Goal: Task Accomplishment & Management: Manage account settings

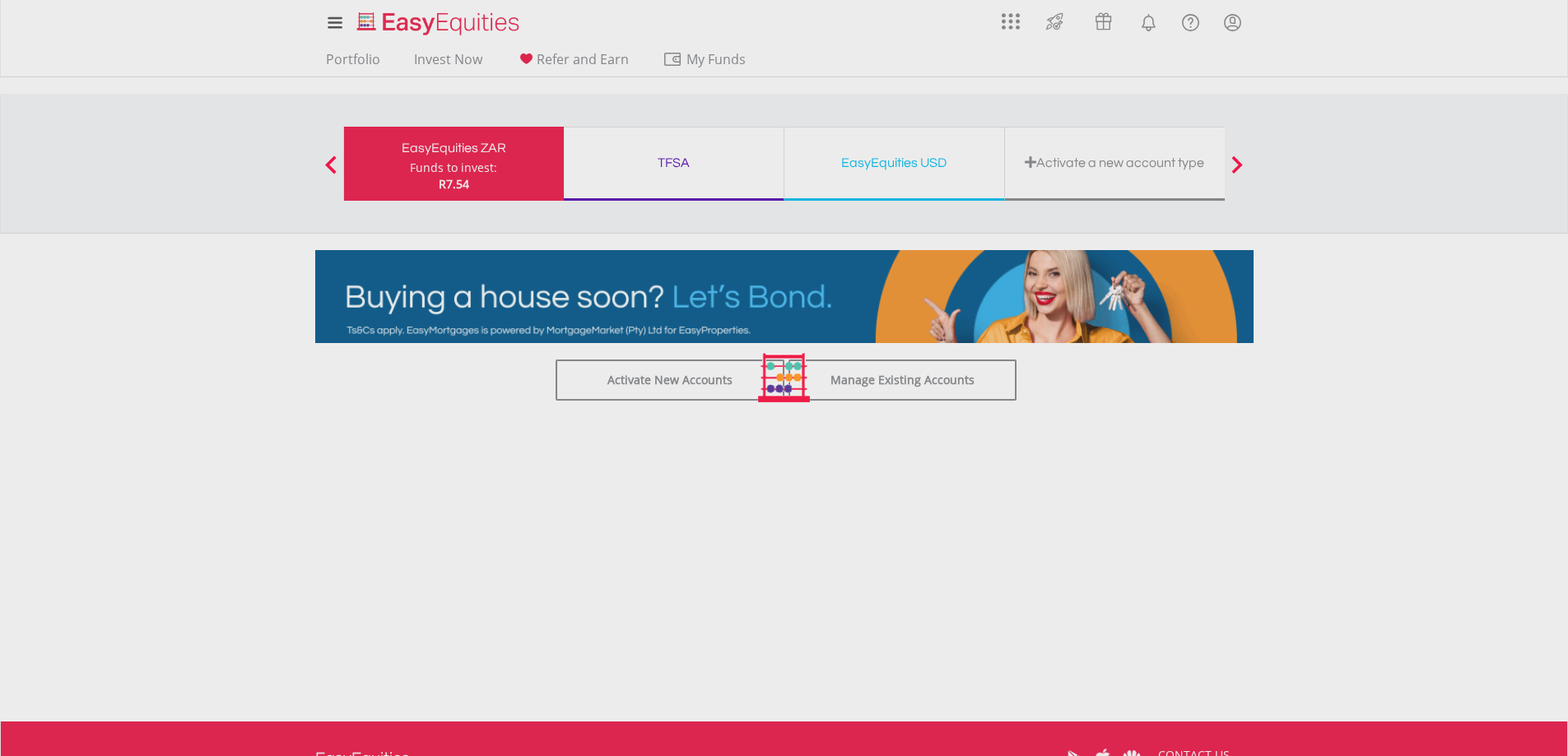
click at [884, 384] on div at bounding box center [784, 378] width 1568 height 756
click at [479, 143] on div at bounding box center [784, 378] width 1568 height 756
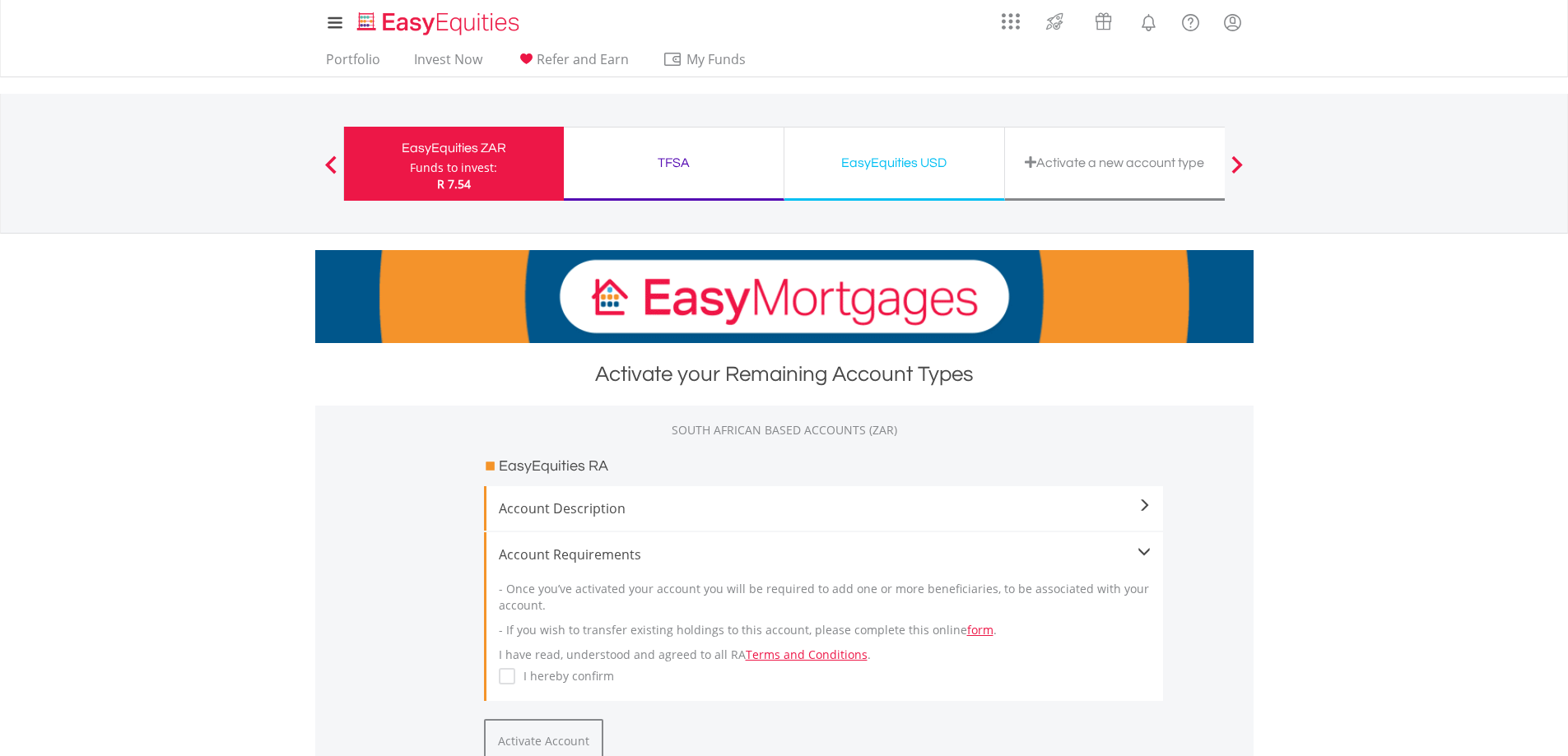
click at [477, 161] on div "Funds to invest:" at bounding box center [453, 167] width 87 height 16
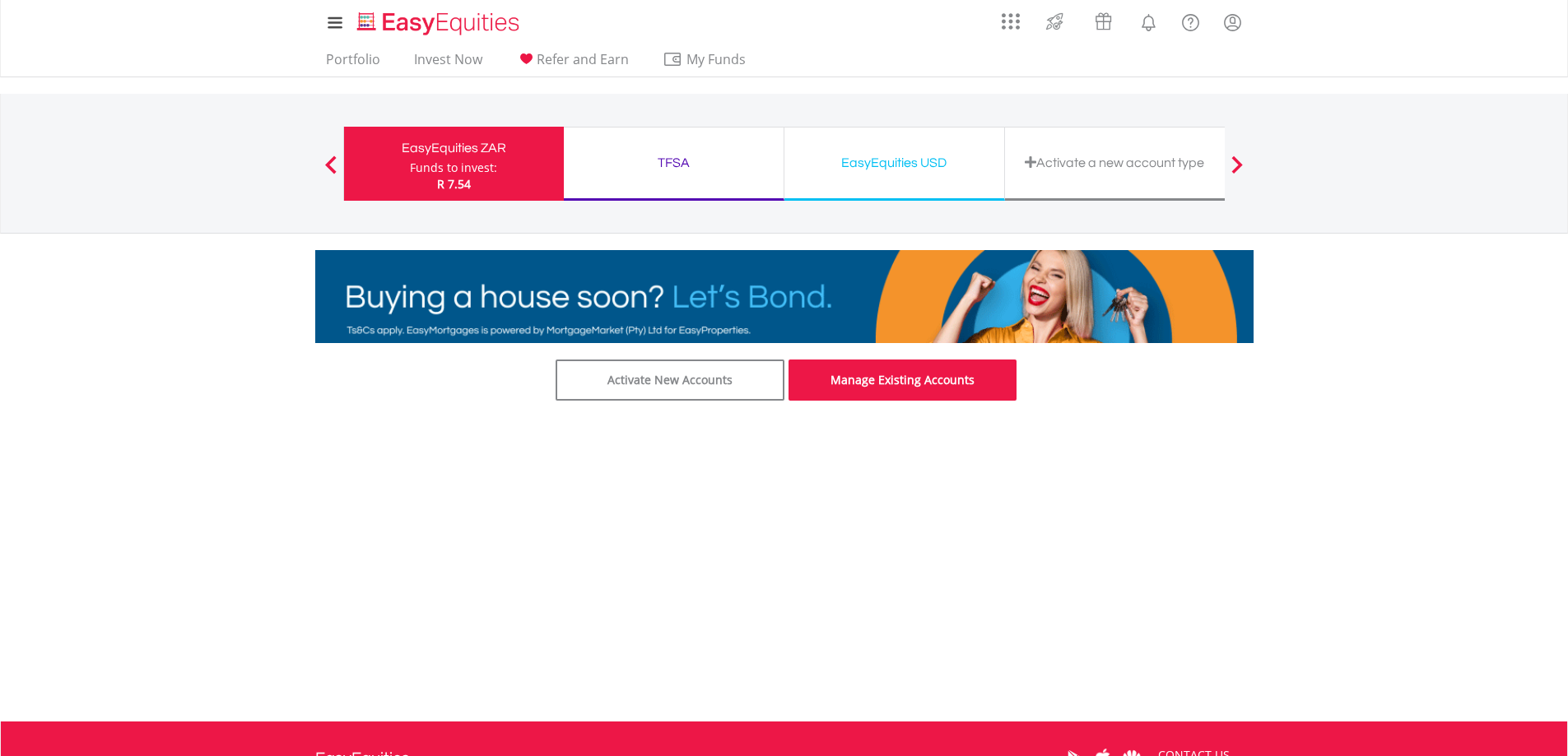
click at [896, 384] on link "Manage Existing Accounts" at bounding box center [903, 380] width 229 height 42
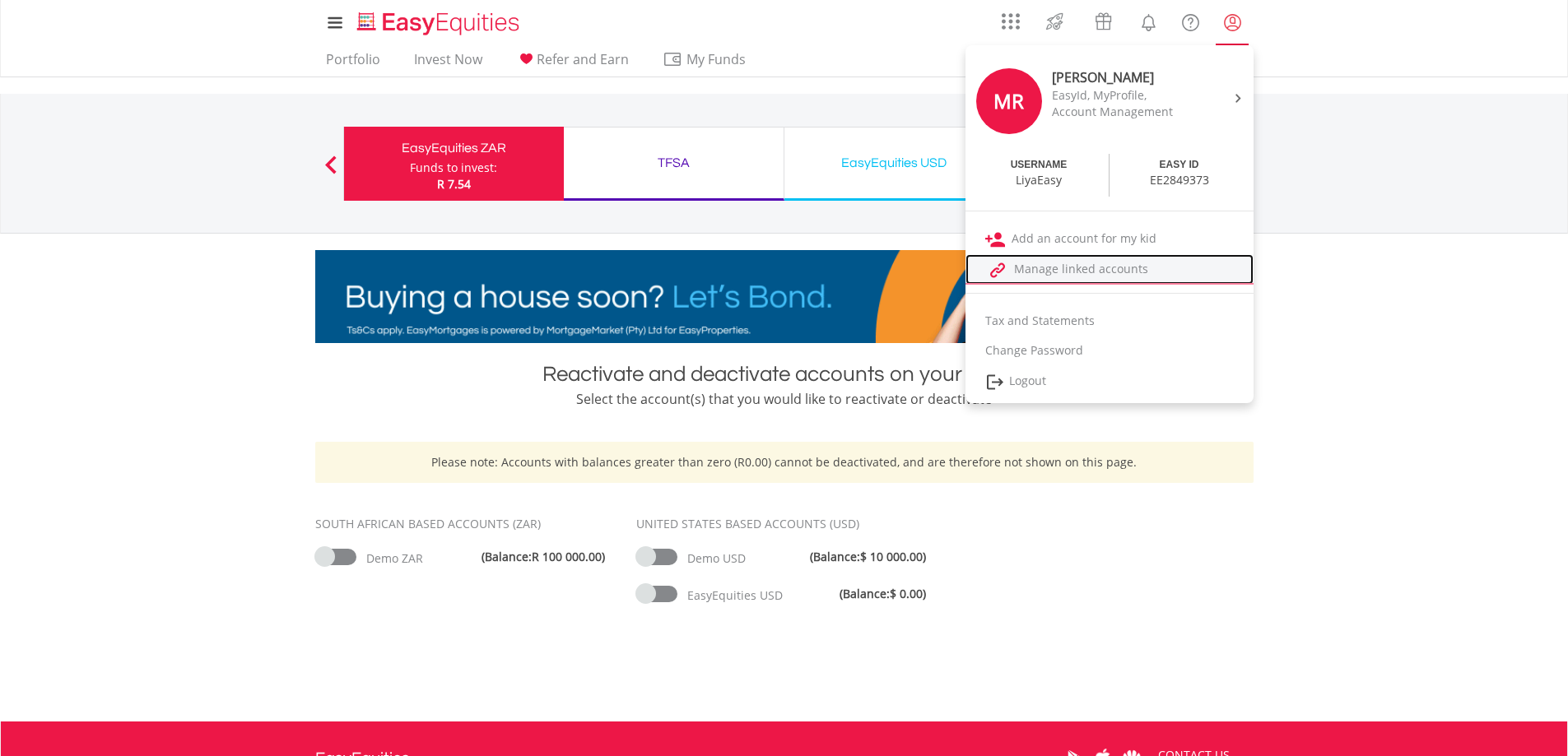
click at [1105, 265] on link "Manage linked accounts" at bounding box center [1109, 269] width 288 height 30
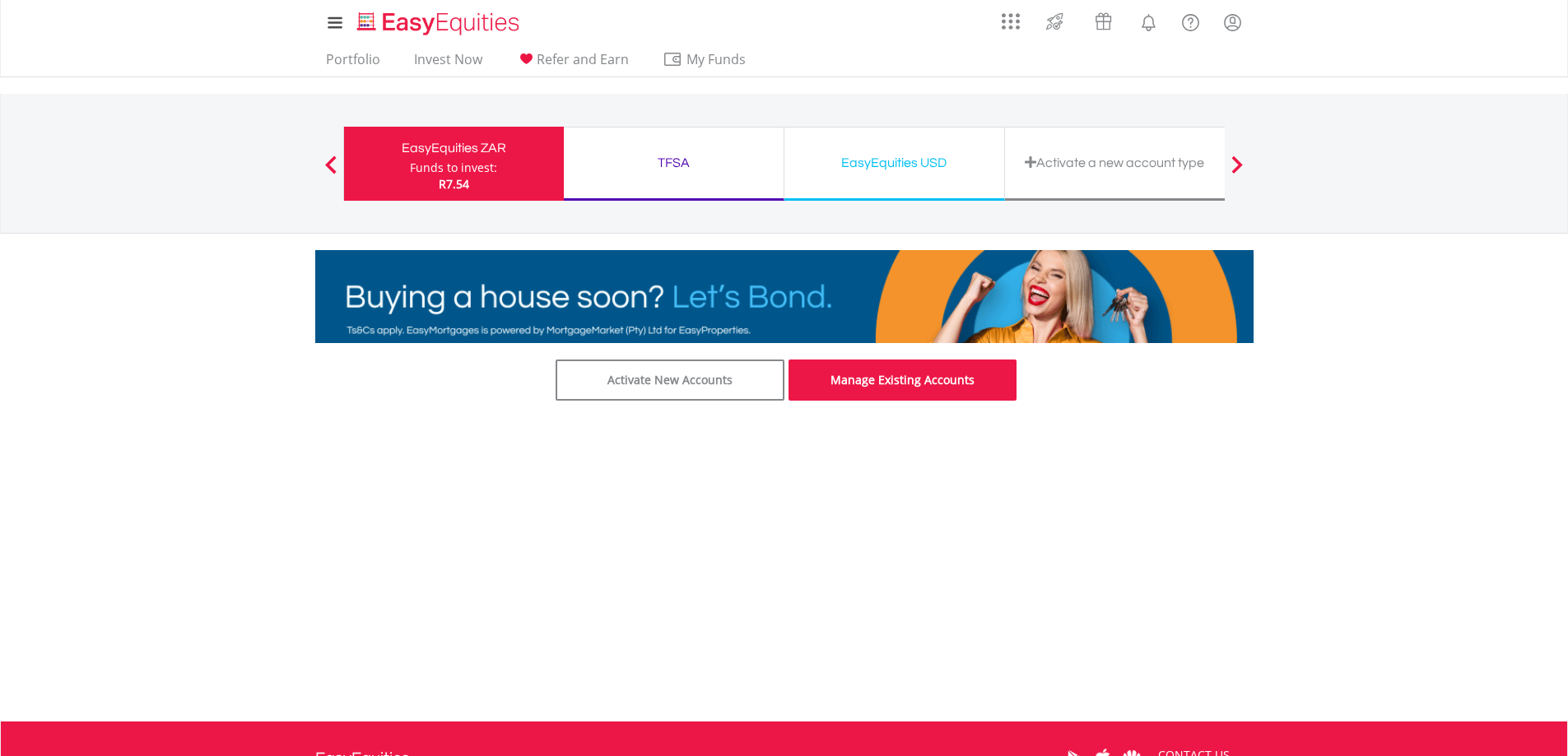
click at [862, 386] on link "Manage Existing Accounts" at bounding box center [903, 380] width 229 height 42
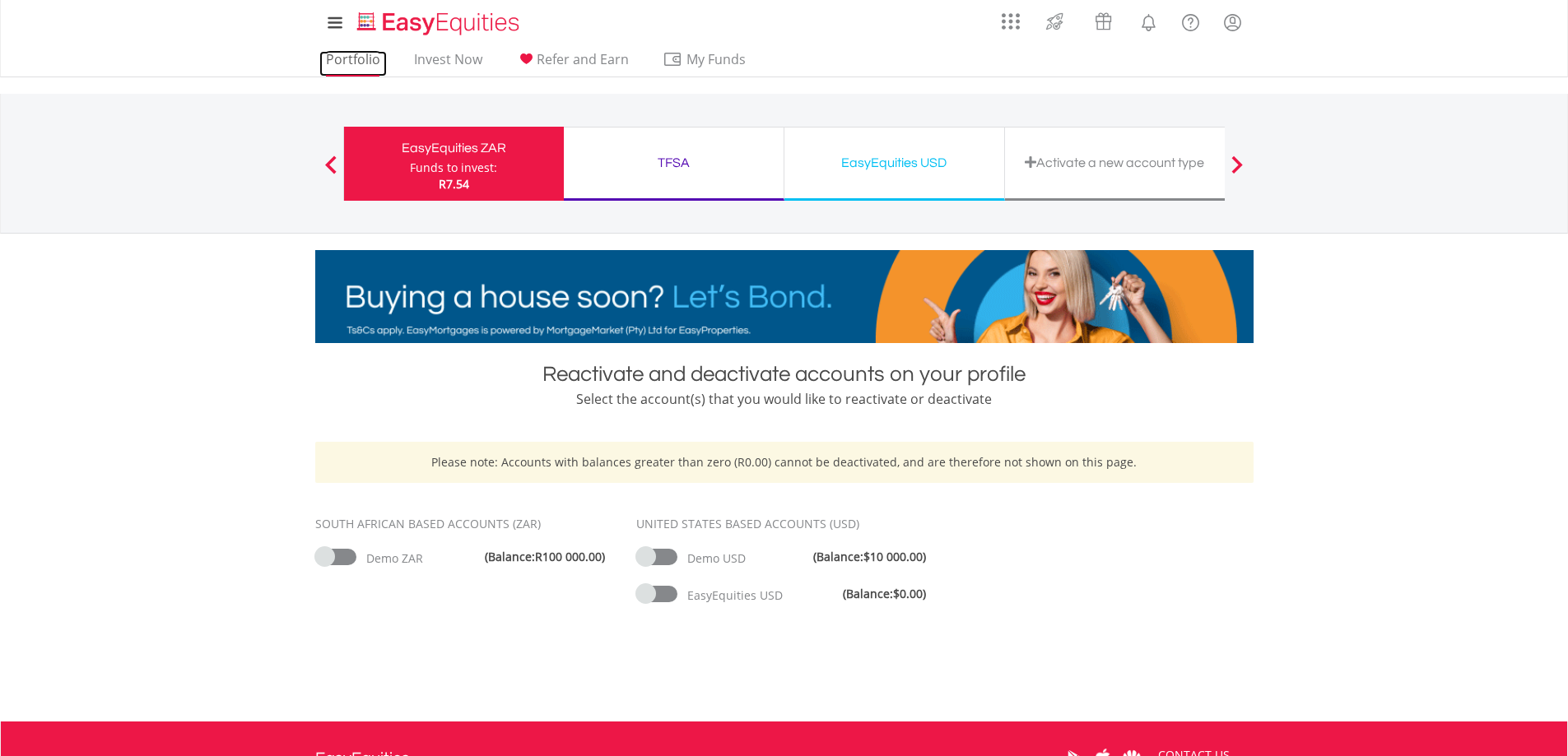
click at [361, 58] on link "Portfolio" at bounding box center [353, 63] width 68 height 25
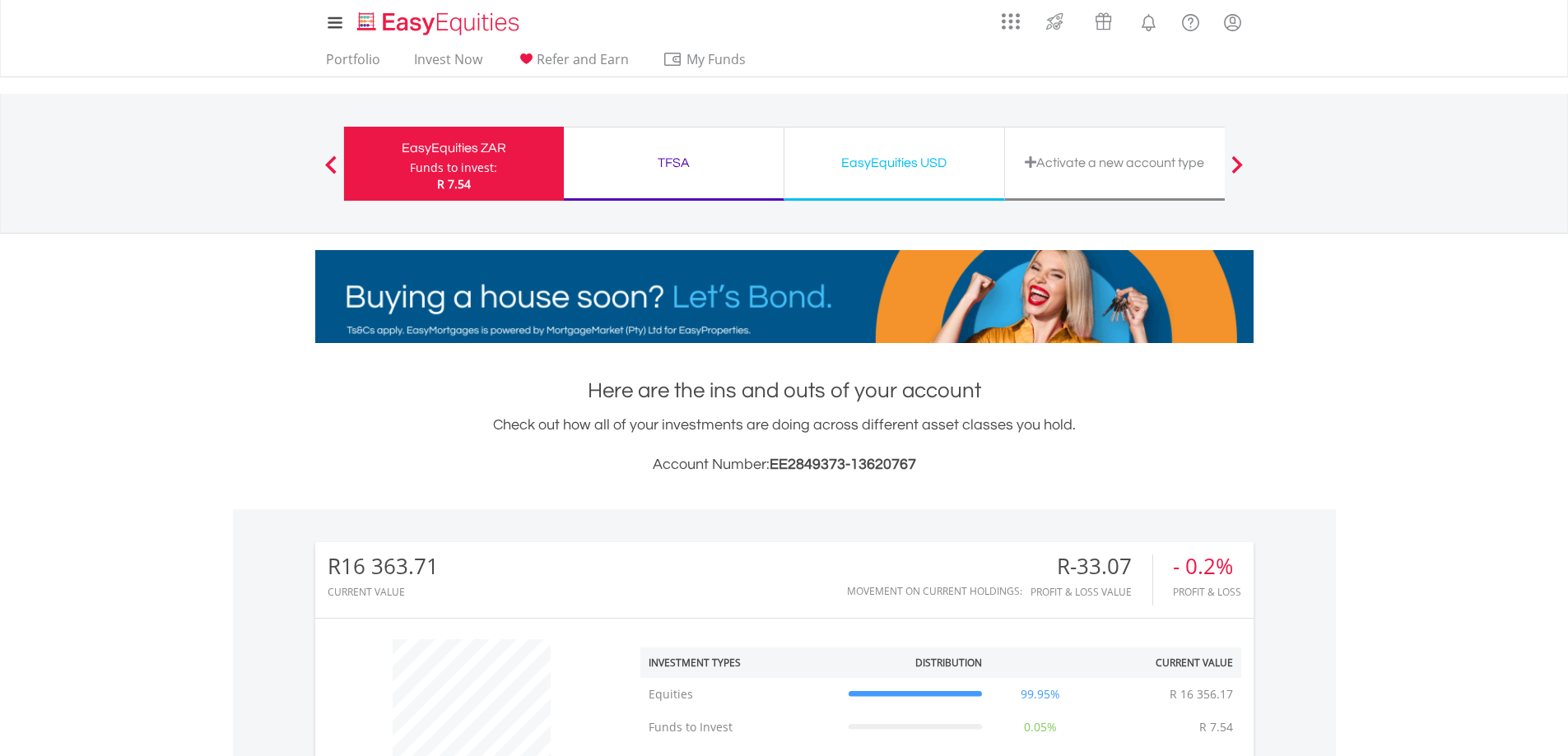
scroll to position [158, 313]
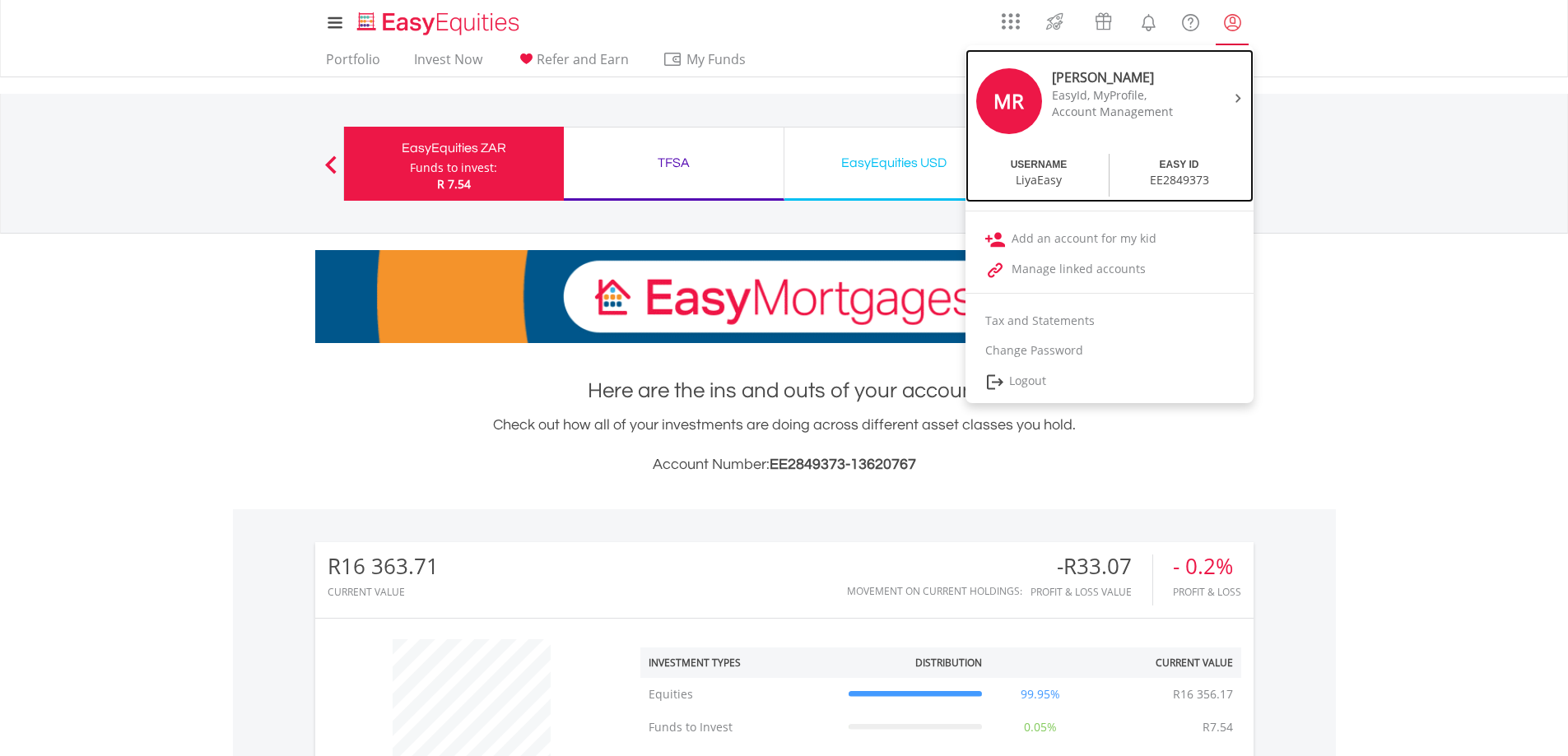
click at [1236, 96] on img at bounding box center [1238, 98] width 6 height 9
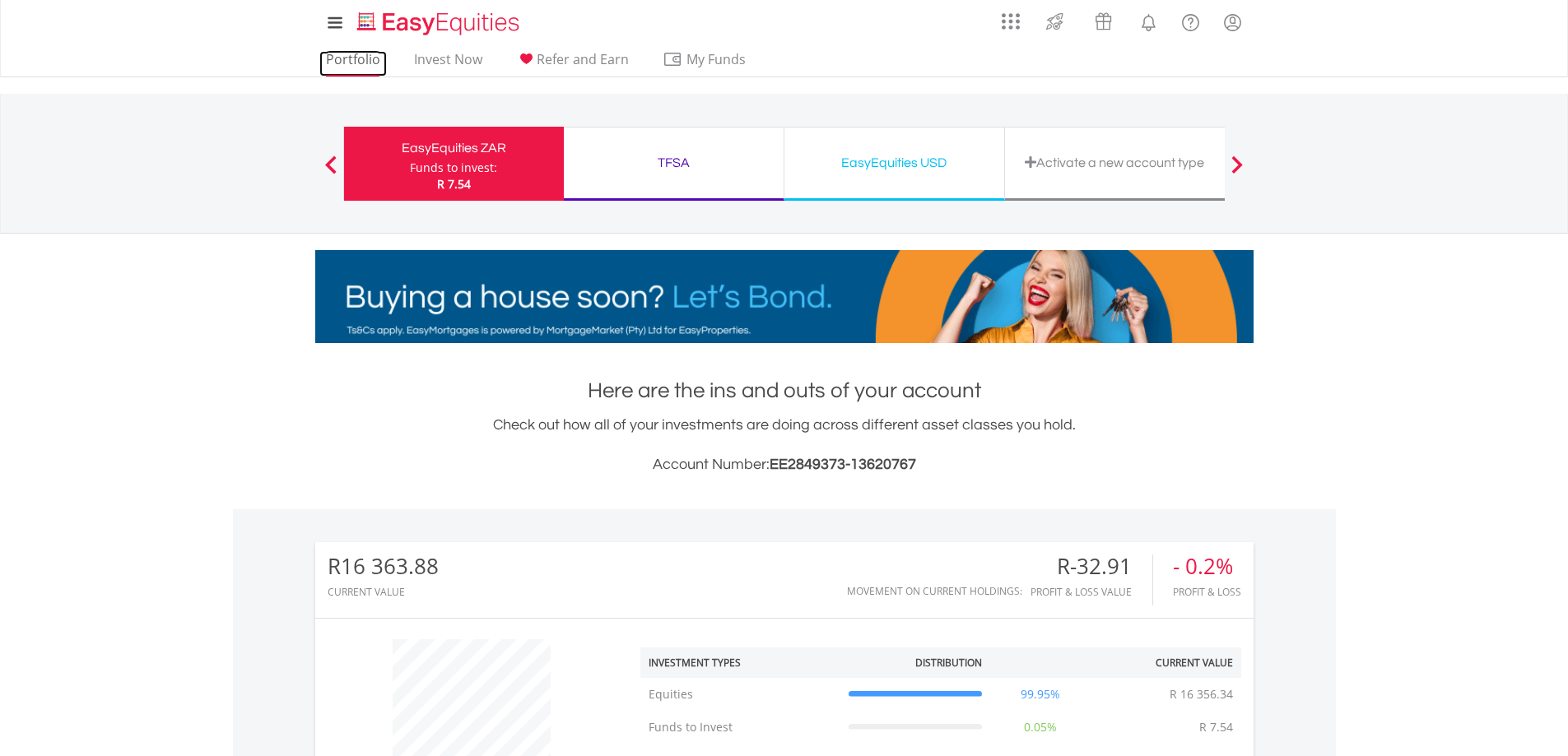
click at [357, 60] on link "Portfolio" at bounding box center [353, 63] width 68 height 25
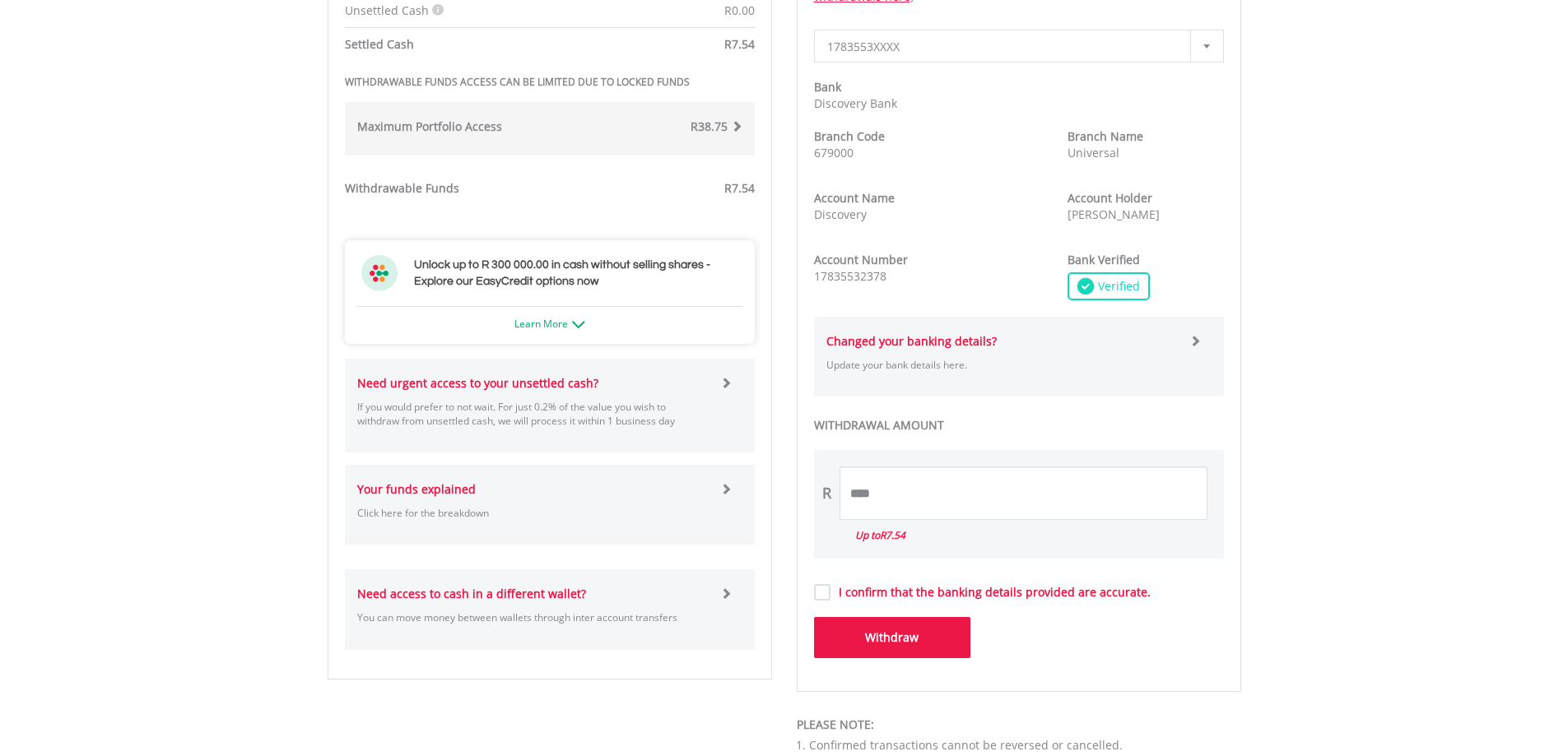
scroll to position [494, 0]
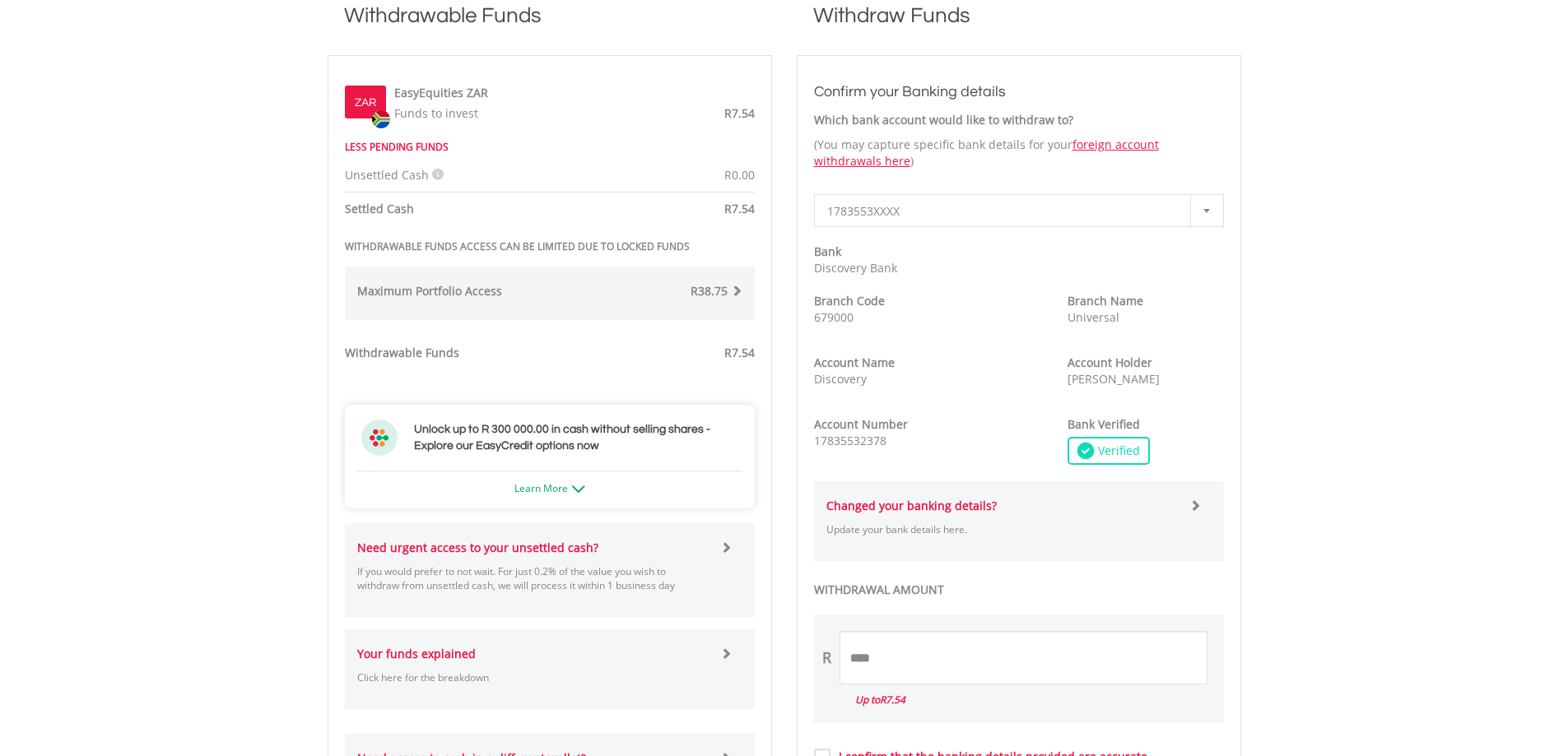
click at [1202, 207] on div at bounding box center [1207, 210] width 33 height 31
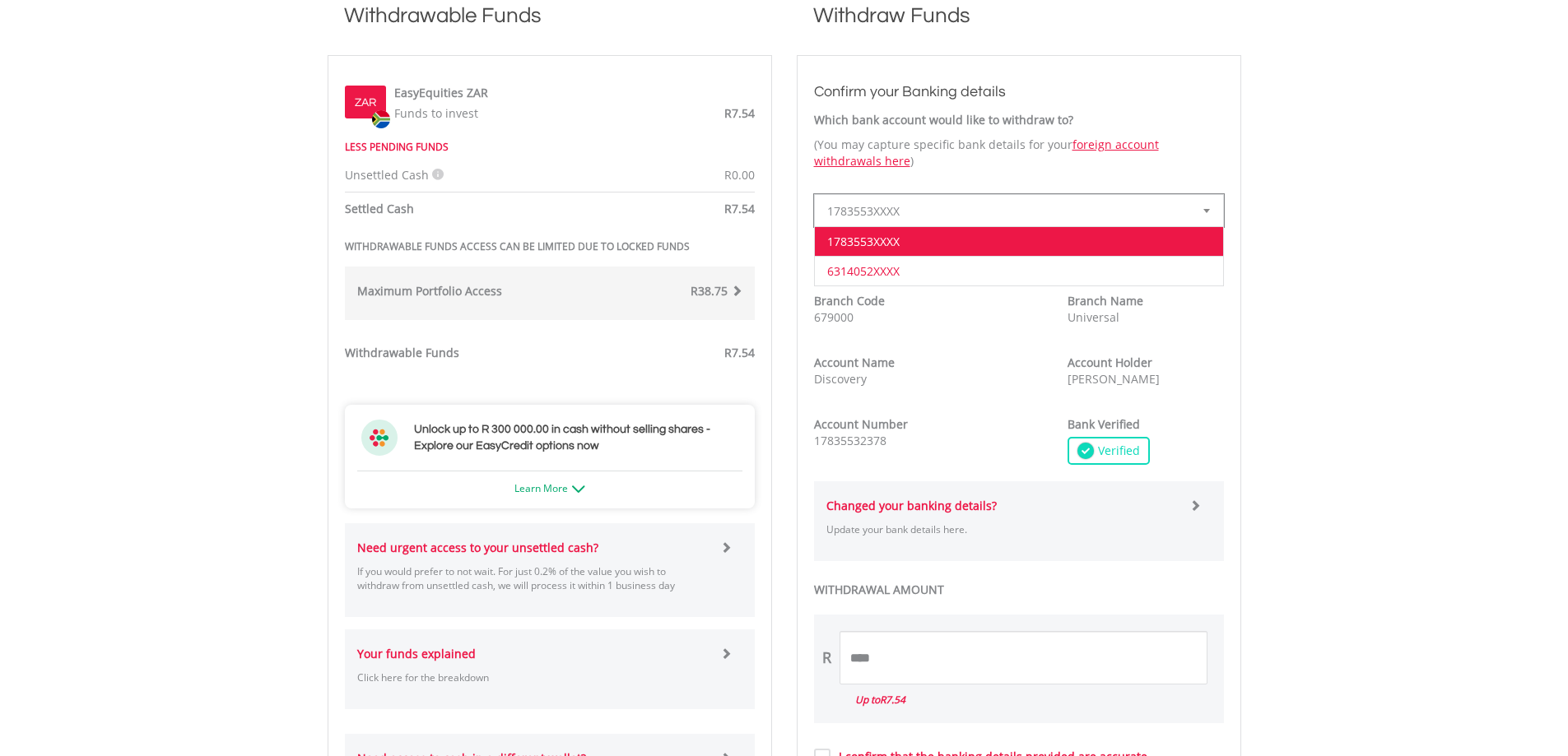
click at [877, 267] on li "6314052XXXX" at bounding box center [1019, 270] width 408 height 29
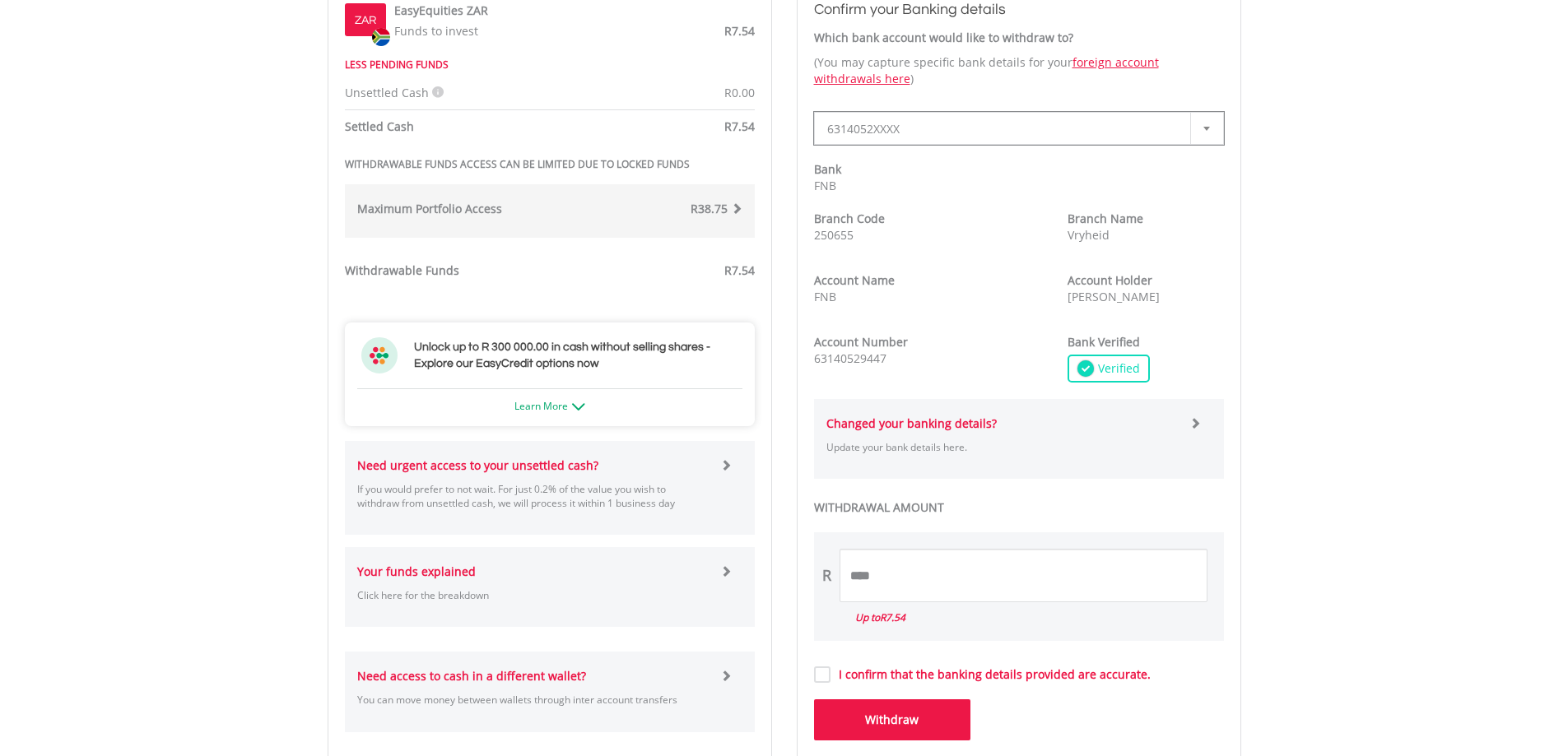
scroll to position [658, 0]
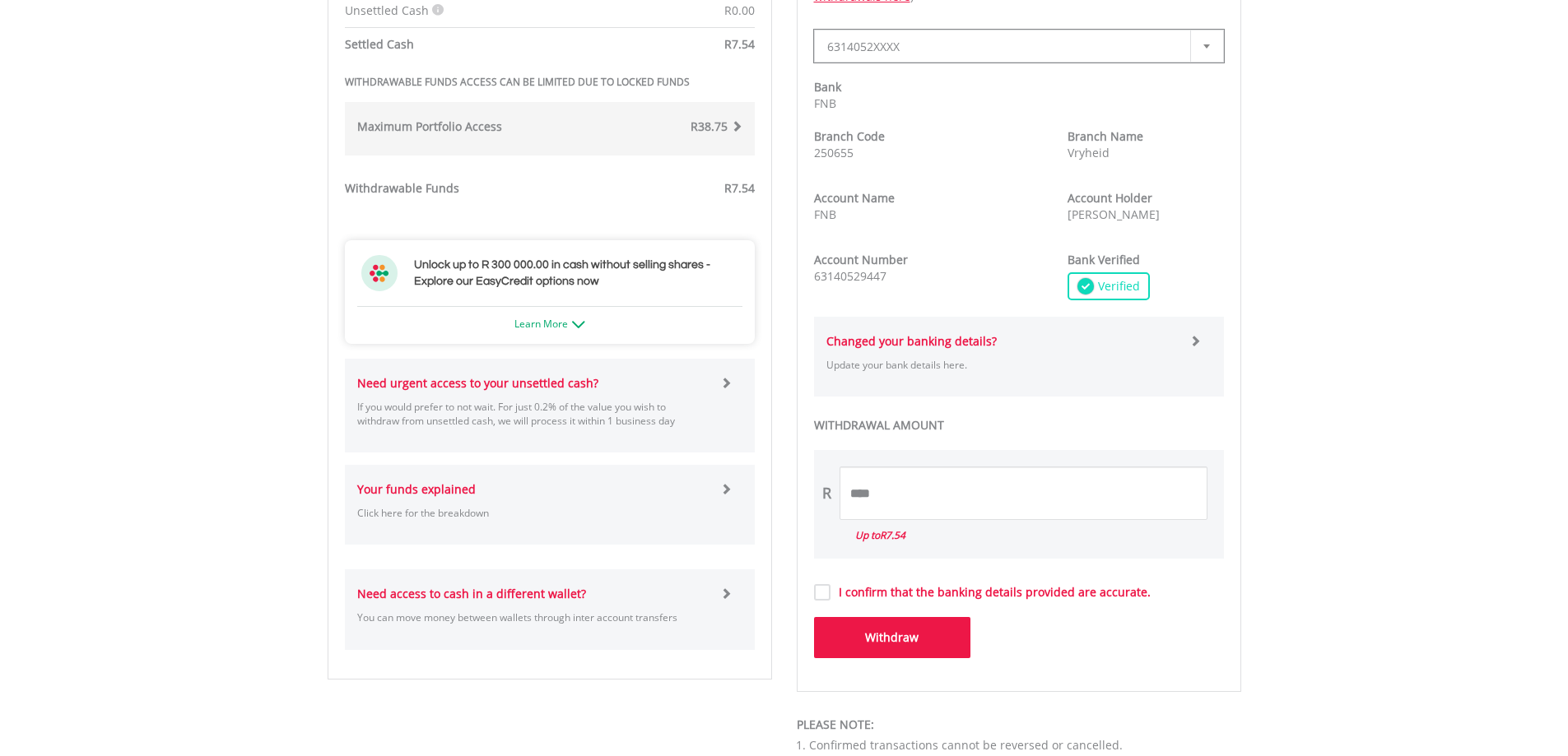
click at [1195, 340] on span at bounding box center [1195, 340] width 11 height 11
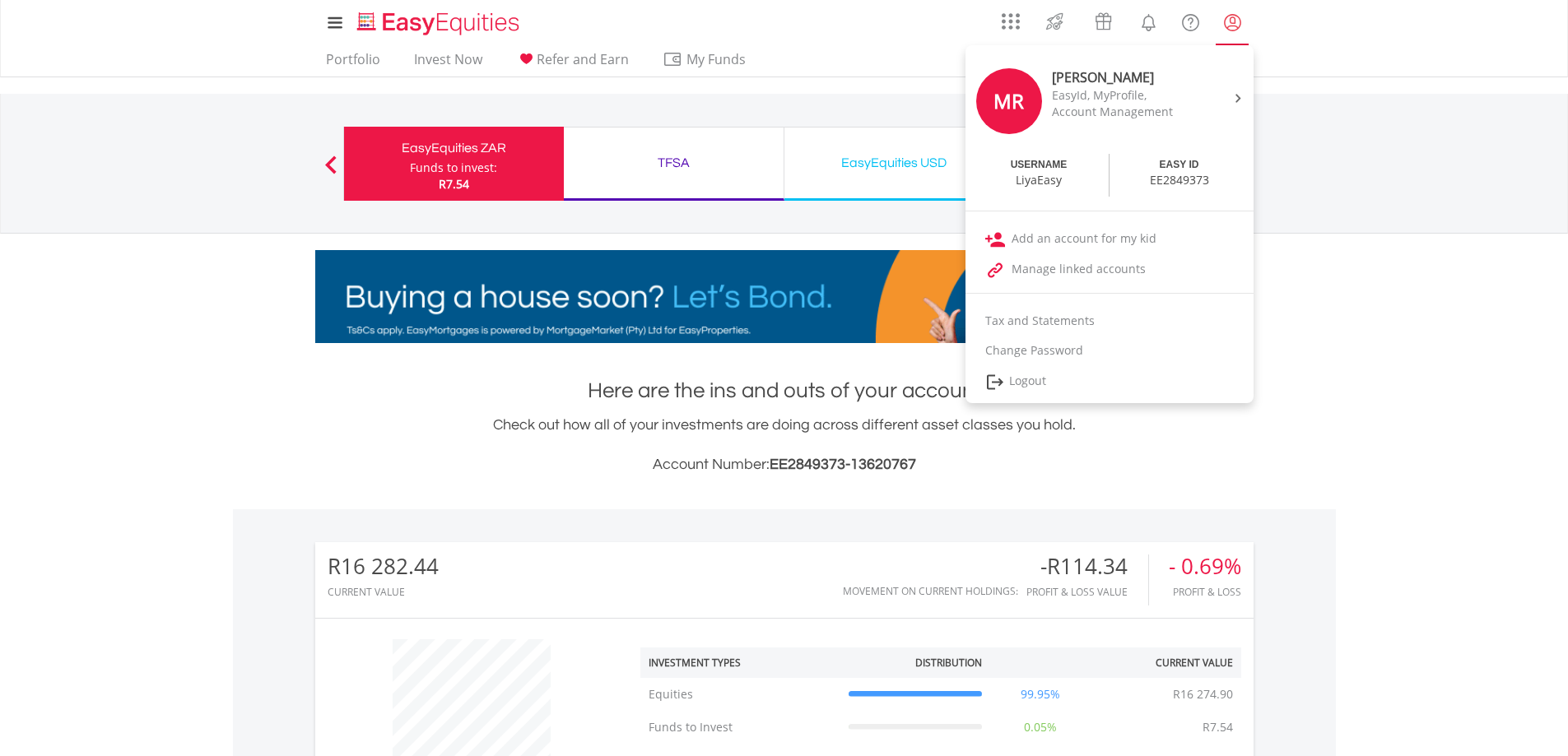
click at [1236, 25] on lord-icon "My Profile" at bounding box center [1233, 23] width 21 height 21
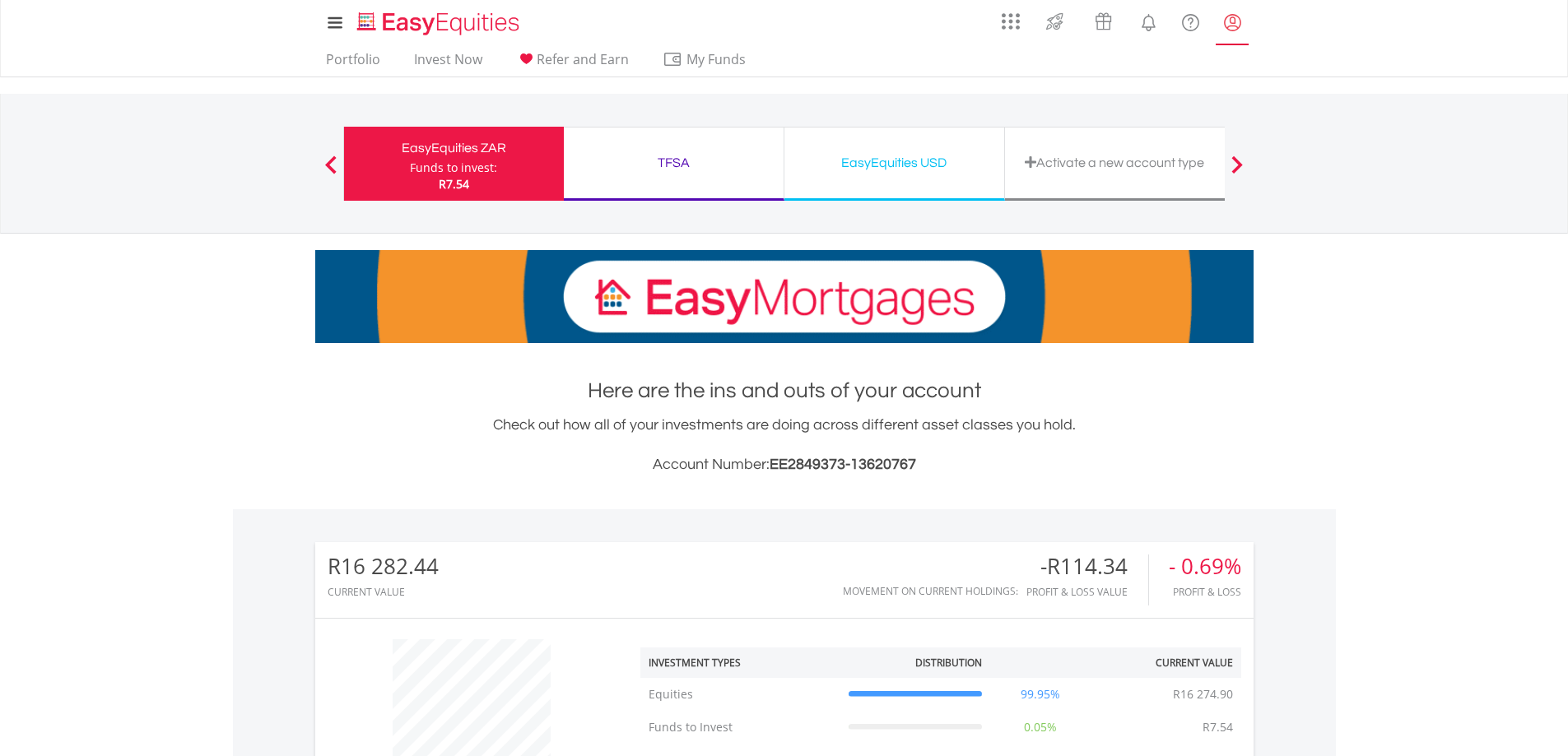
click at [1236, 25] on lord-icon "My Profile" at bounding box center [1233, 23] width 21 height 21
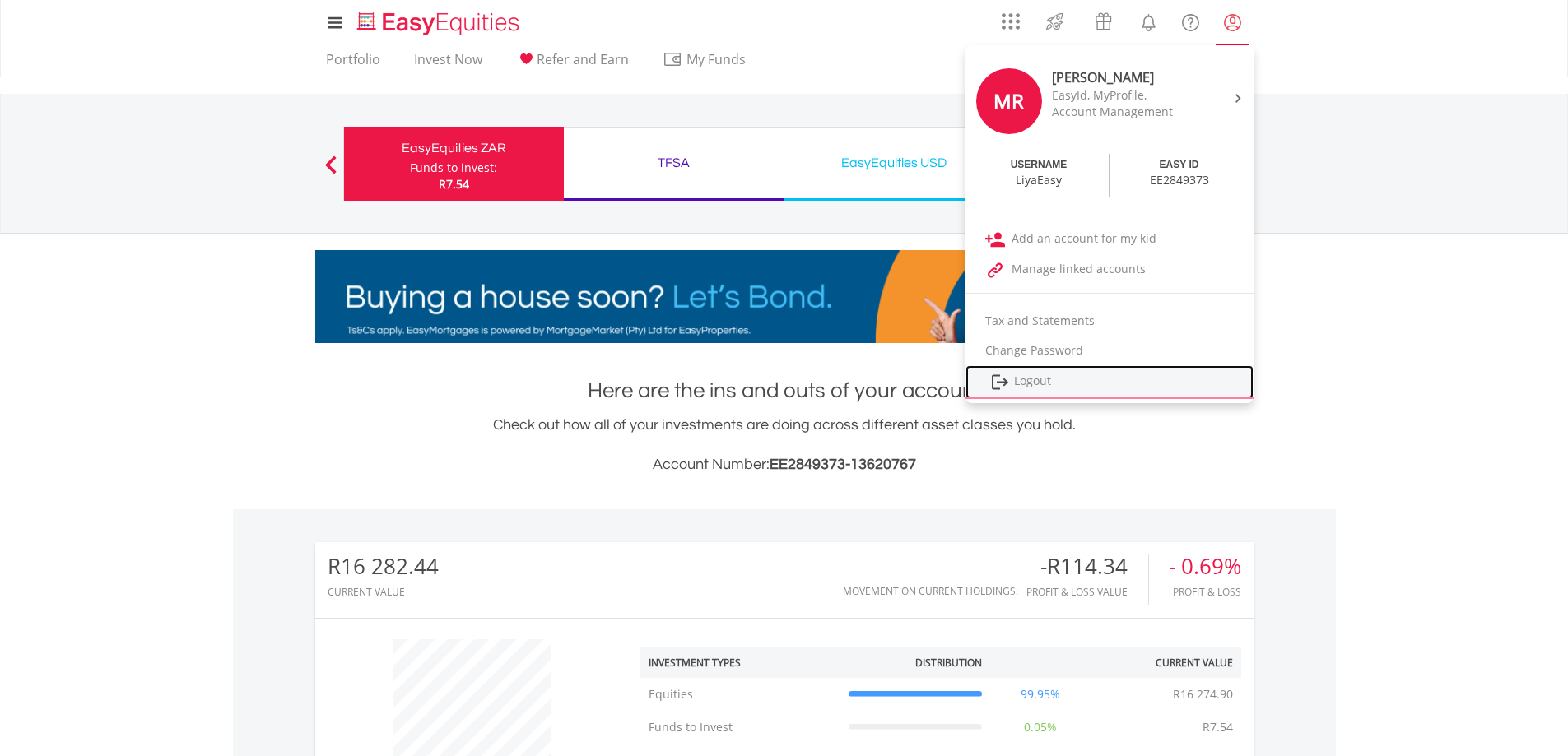
click at [1032, 383] on link "Logout" at bounding box center [1109, 382] width 288 height 34
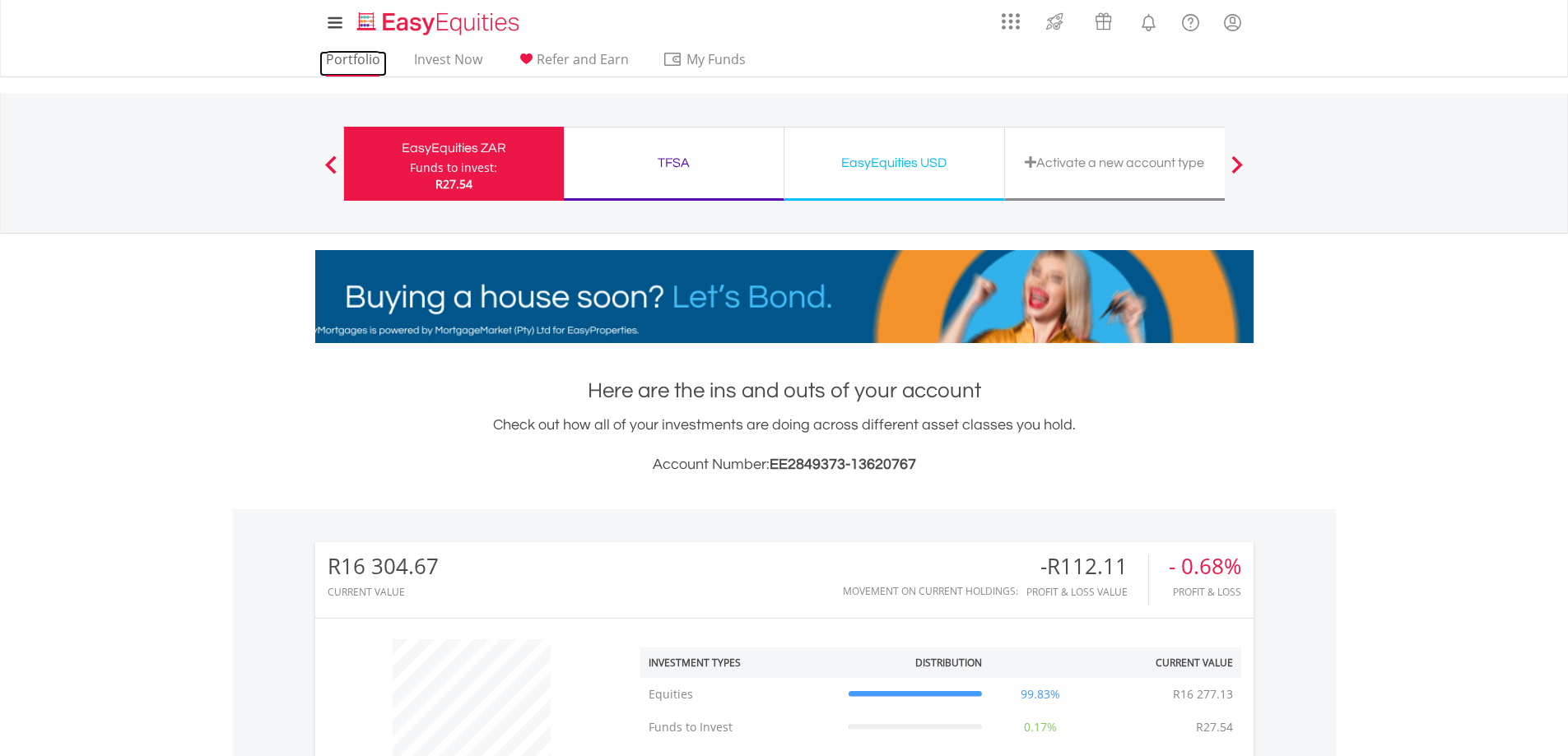
click at [354, 61] on link "Portfolio" at bounding box center [353, 63] width 68 height 25
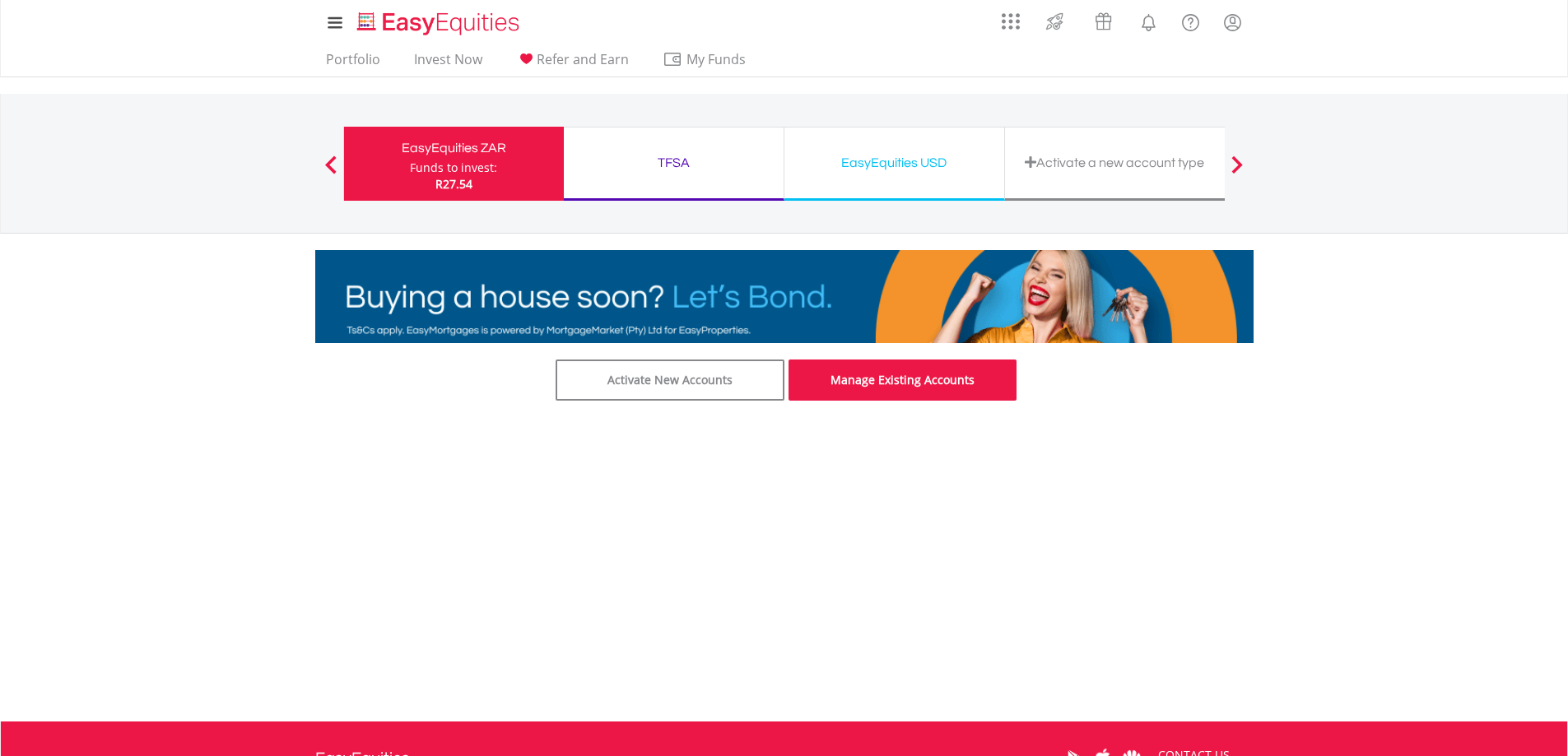
click at [854, 383] on link "Manage Existing Accounts" at bounding box center [903, 380] width 229 height 42
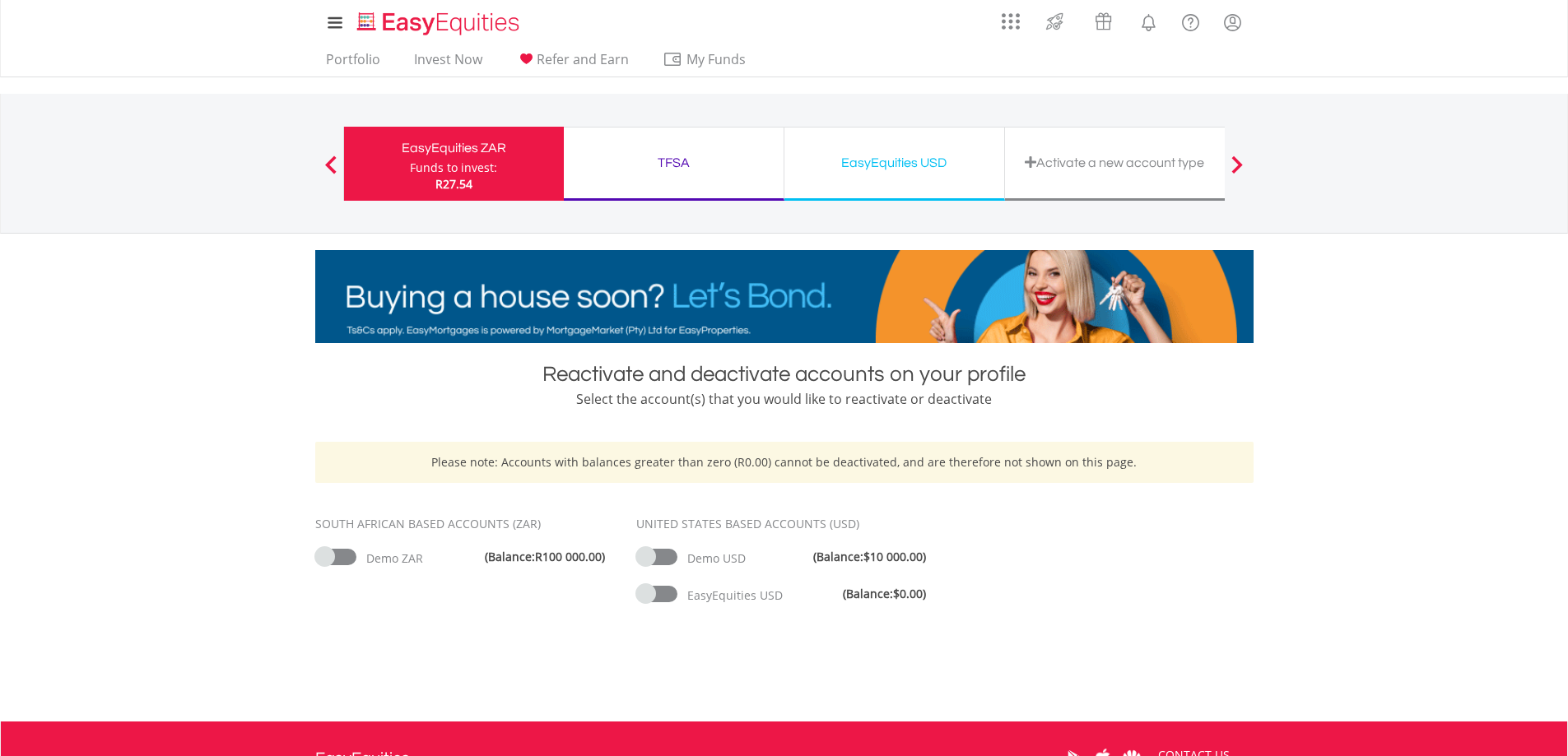
drag, startPoint x: 453, startPoint y: 162, endPoint x: 446, endPoint y: 477, distance: 315.1
click at [453, 163] on div "Funds to invest:" at bounding box center [453, 167] width 87 height 16
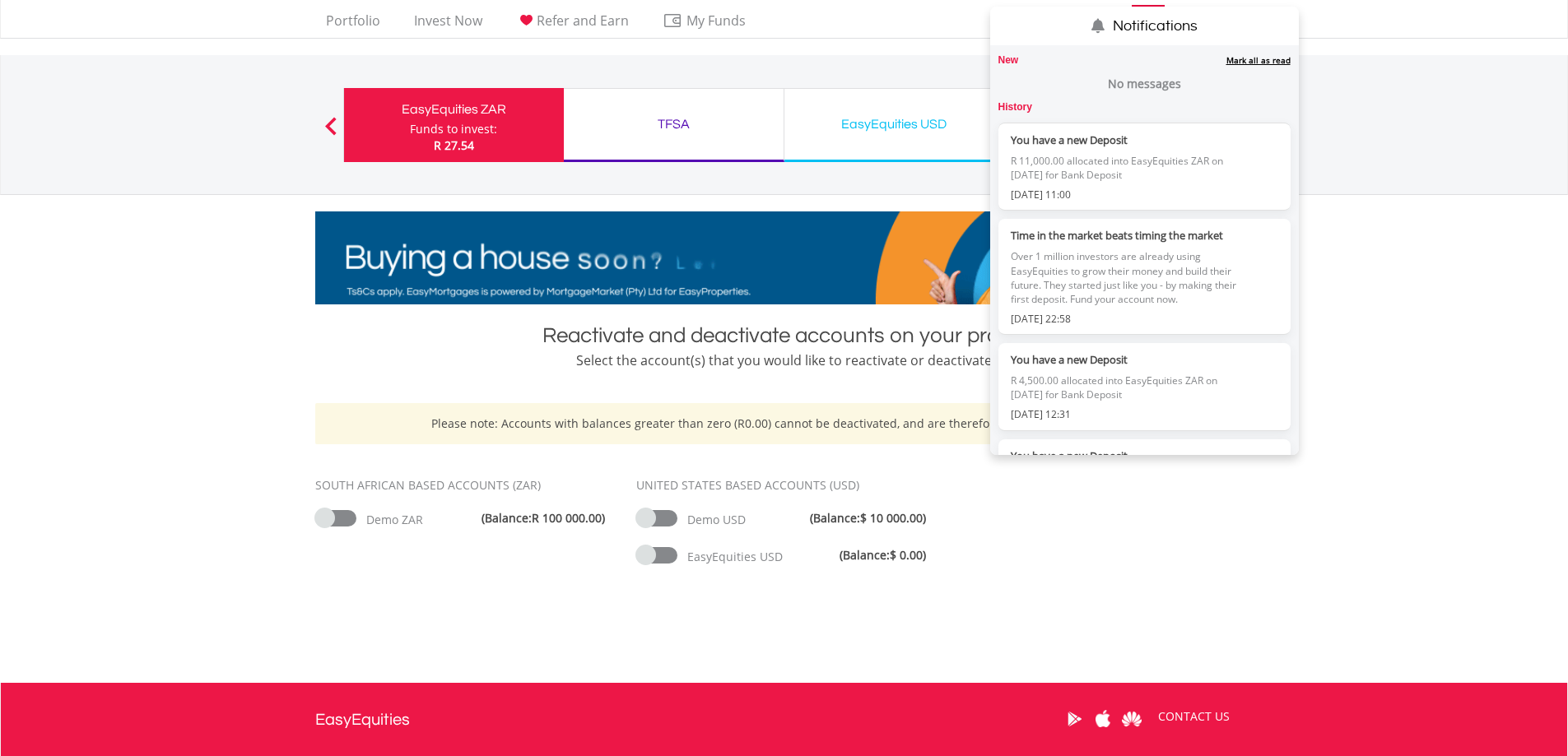
click at [1008, 63] on label "New 0" at bounding box center [1008, 61] width 21 height 14
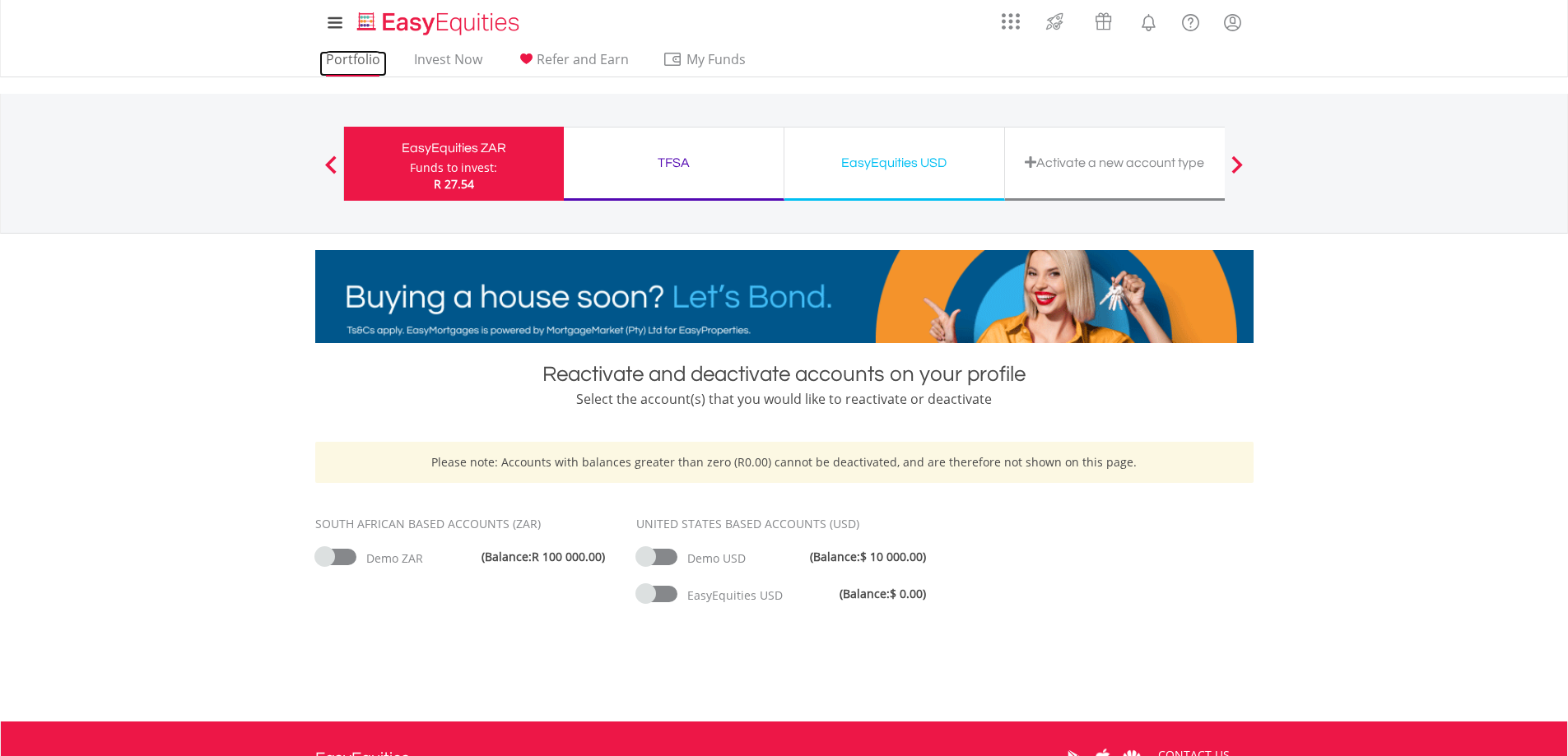
click at [361, 59] on link "Portfolio" at bounding box center [353, 63] width 68 height 25
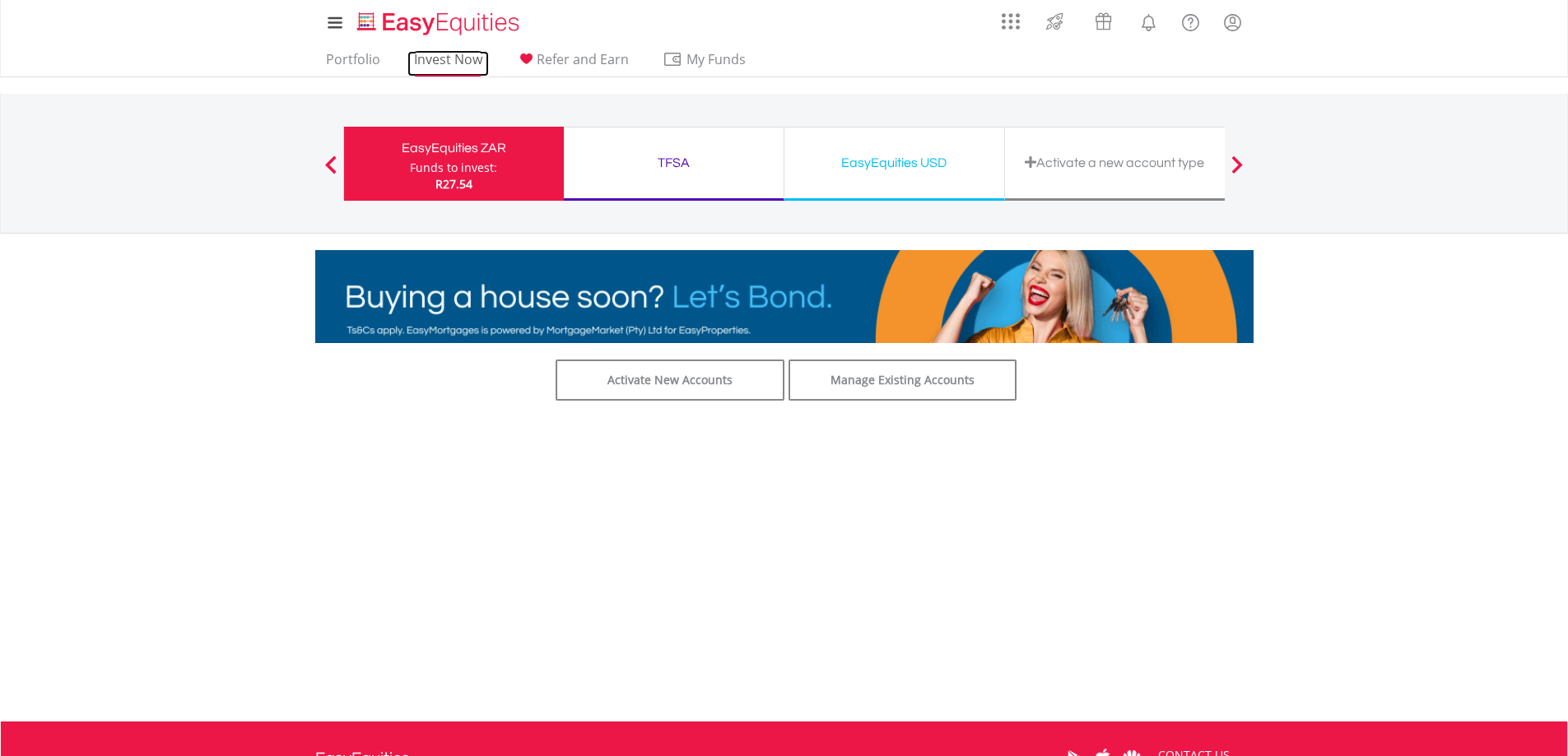
click at [466, 57] on link "Invest Now" at bounding box center [448, 63] width 81 height 25
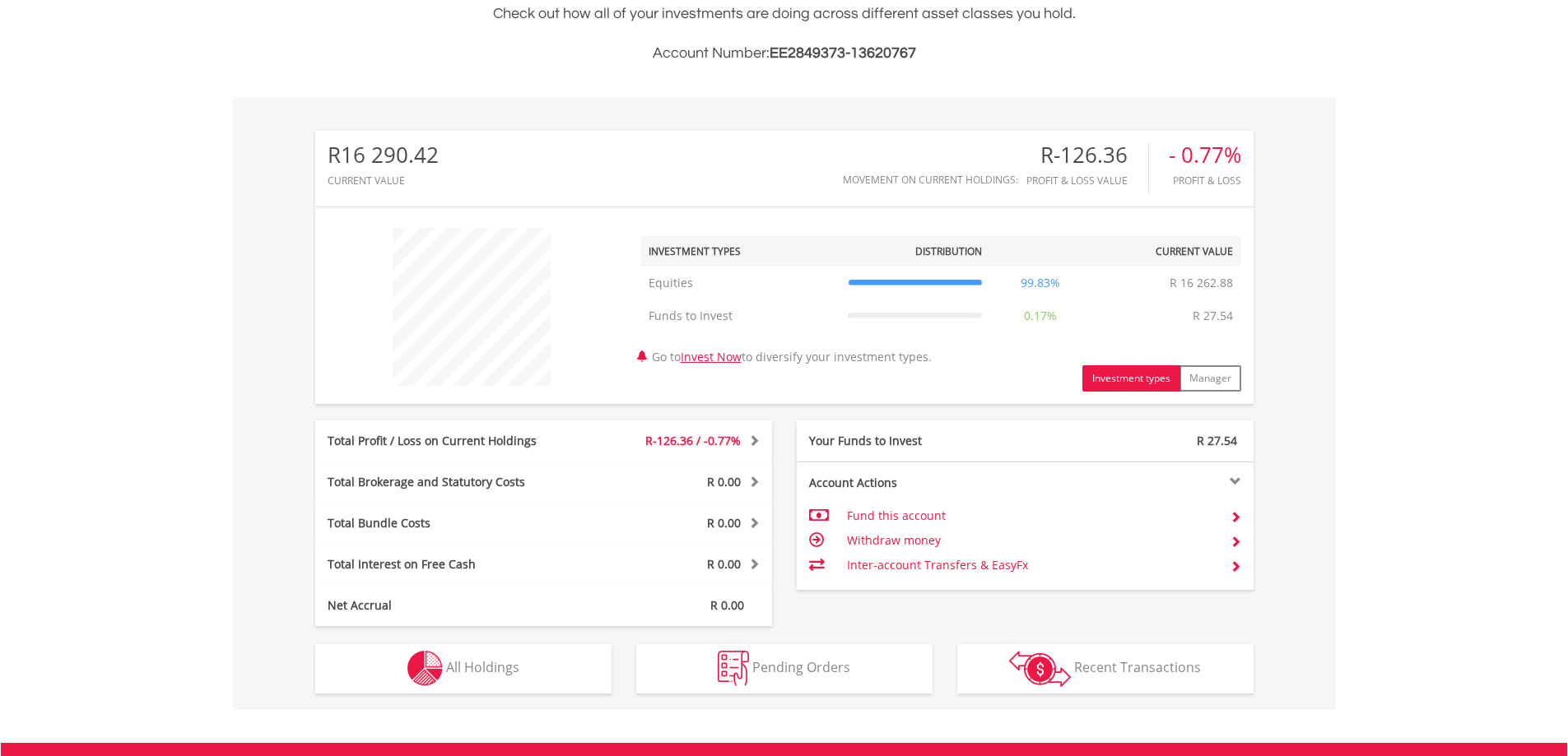
scroll to position [494, 0]
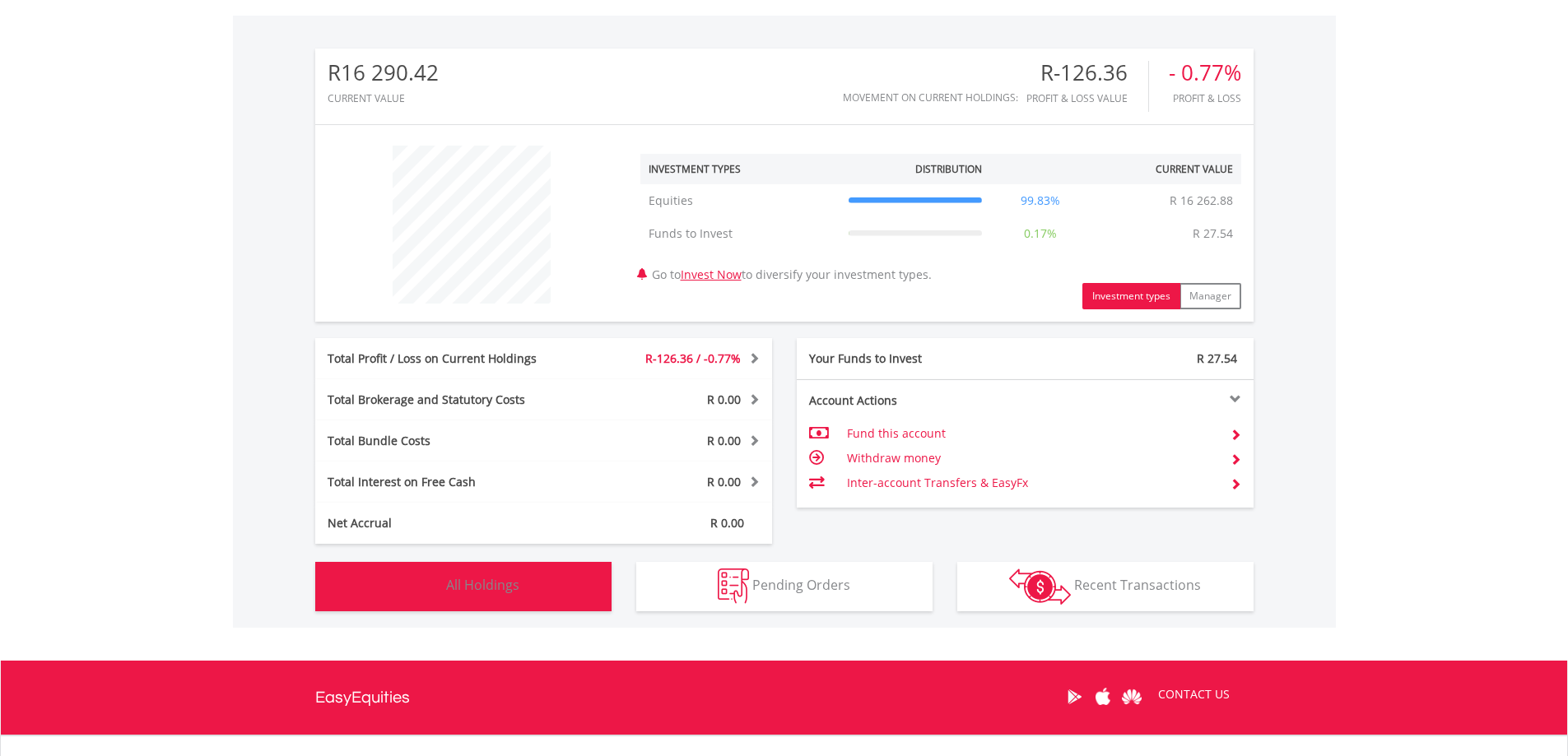
click at [489, 577] on span "All Holdings" at bounding box center [483, 585] width 74 height 18
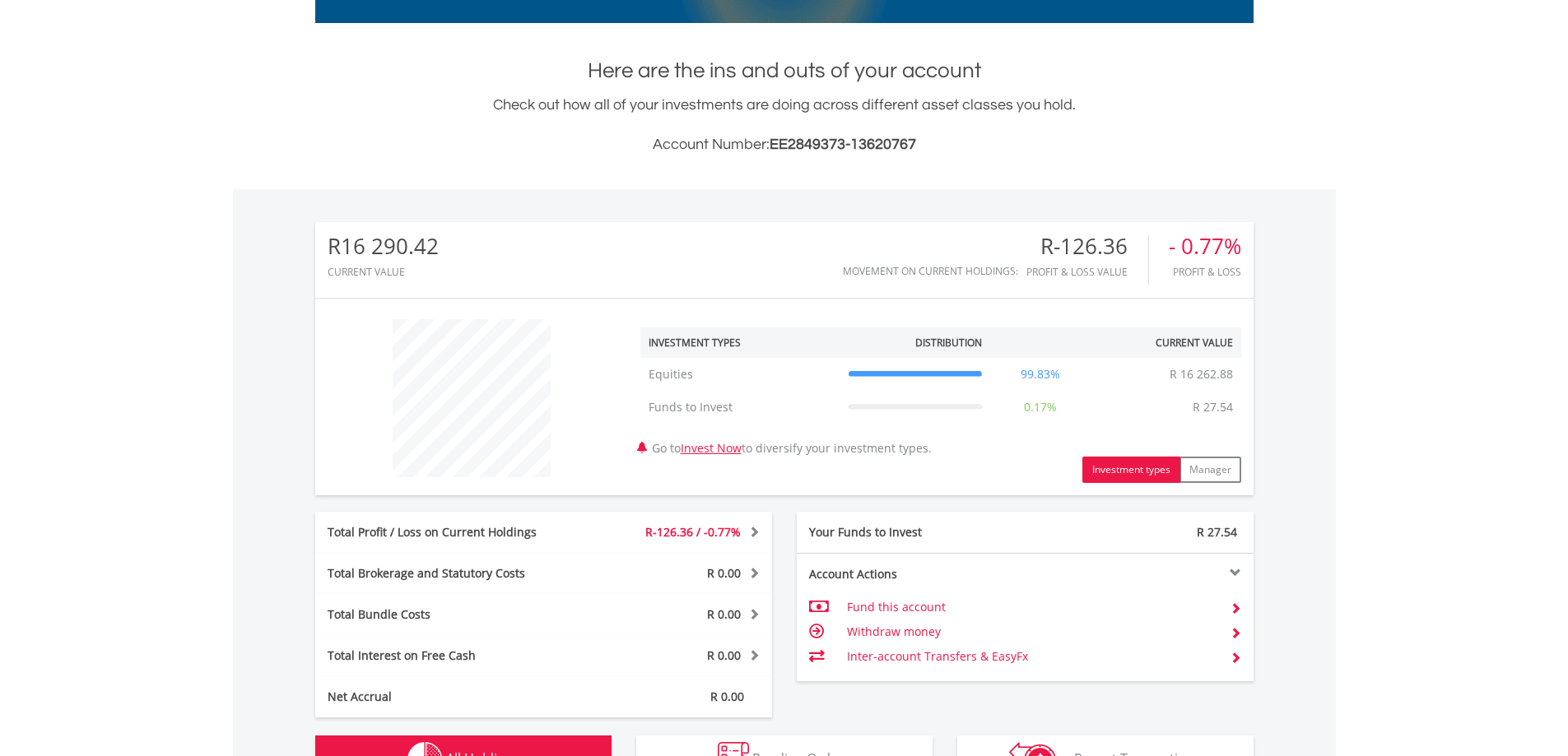
scroll to position [0, 0]
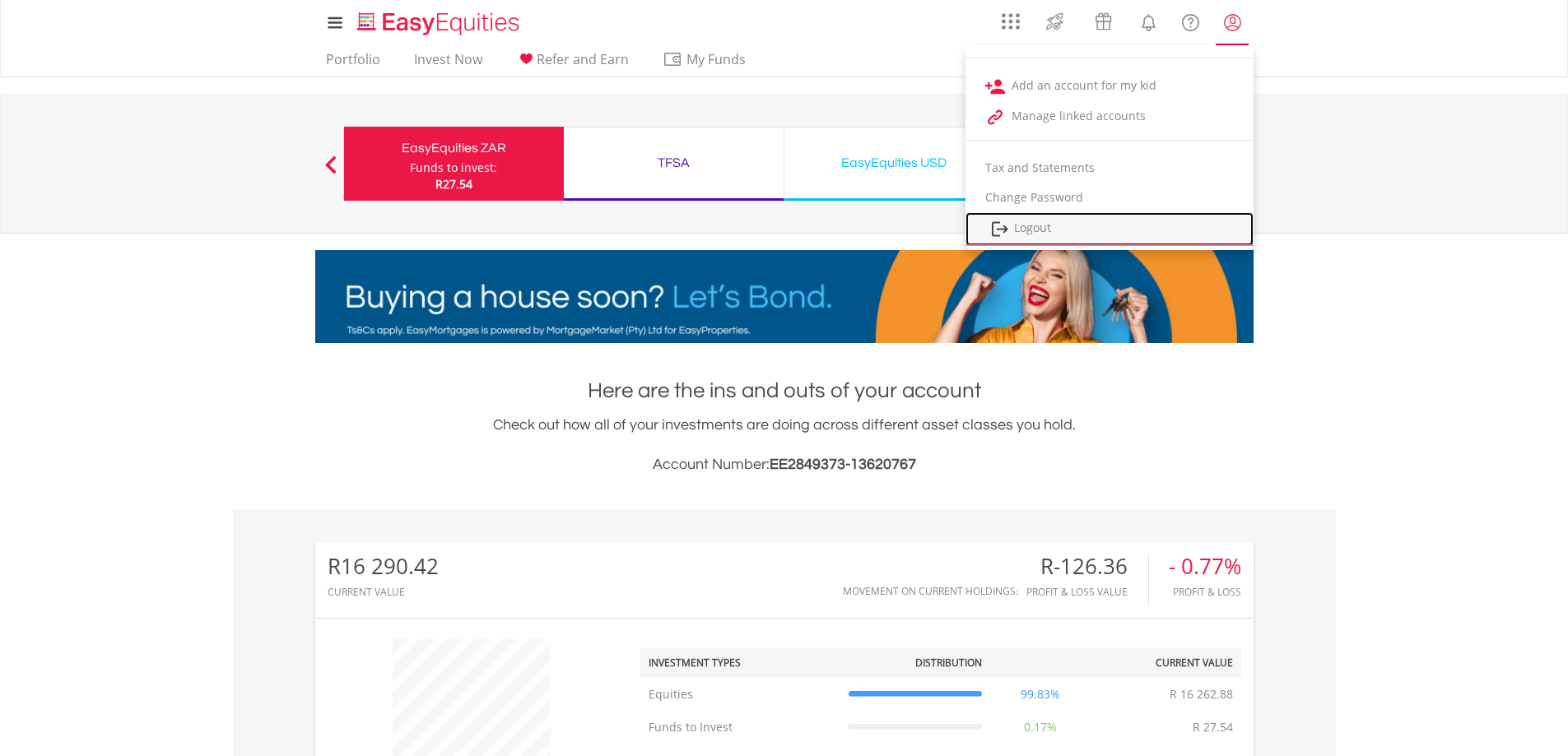
click at [1045, 228] on link "Logout" at bounding box center [1109, 229] width 288 height 34
